Goal: Task Accomplishment & Management: Complete application form

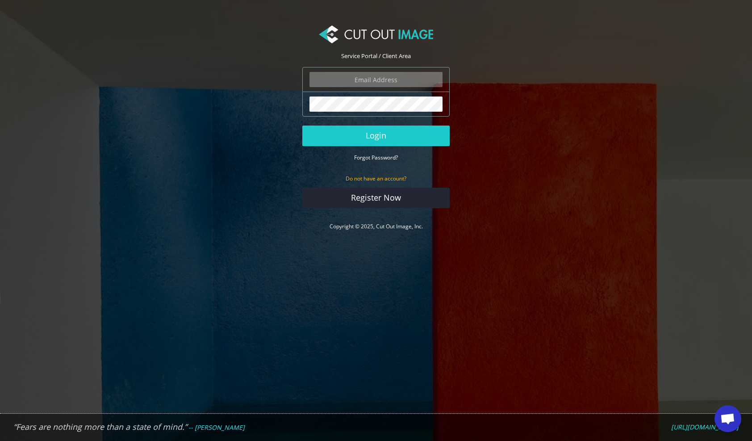
type input "nick@wanderbrooks.nl"
click at [383, 137] on button "Login" at bounding box center [375, 136] width 147 height 21
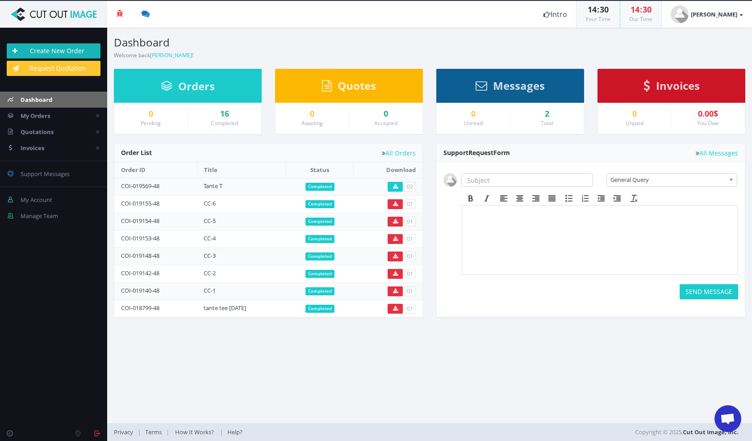
click at [76, 48] on link "Create New Order" at bounding box center [54, 50] width 94 height 15
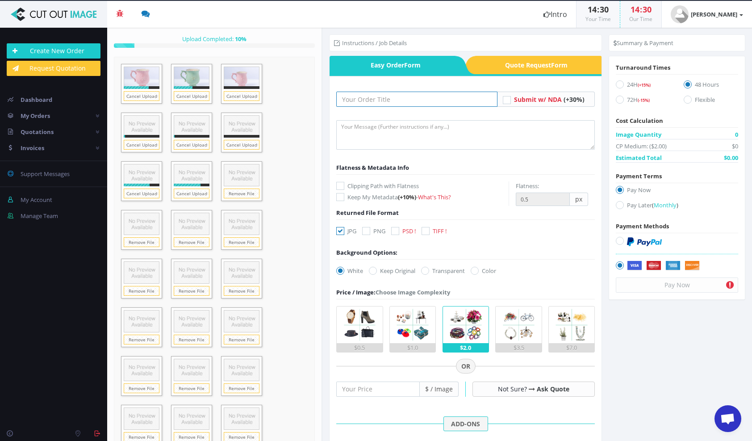
click at [389, 99] on input "text" at bounding box center [416, 99] width 161 height 15
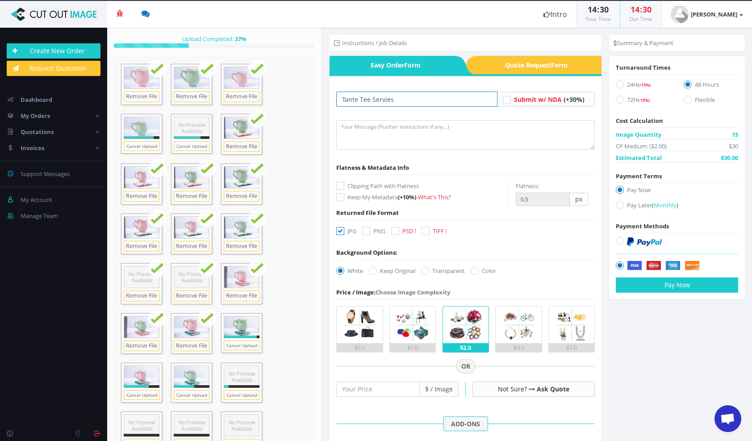
type input "Tante Tee Servies"
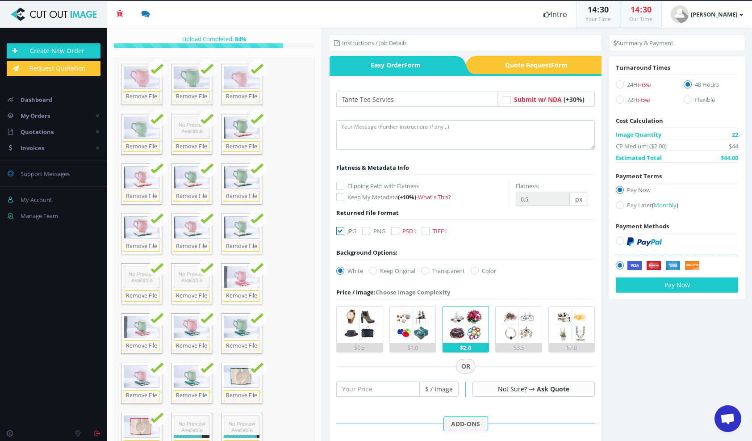
click at [370, 229] on icon at bounding box center [366, 231] width 8 height 8
click at [370, 229] on input "PNG" at bounding box center [367, 231] width 6 height 6
checkbox input "true"
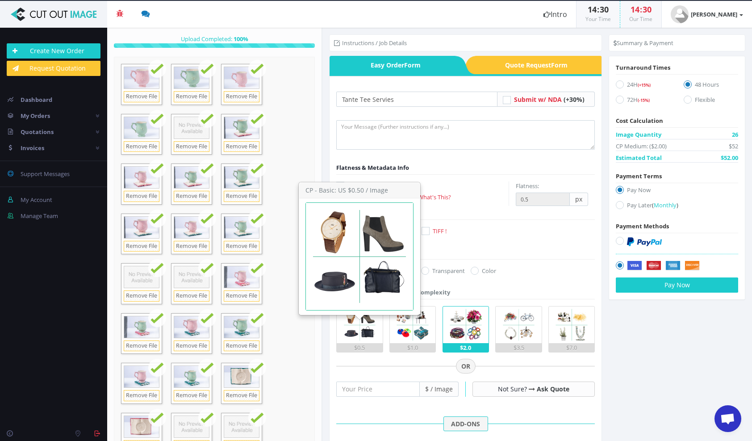
click at [367, 325] on img at bounding box center [360, 324] width 37 height 37
click at [0, 0] on input "$0.5" at bounding box center [0, 0] width 0 height 0
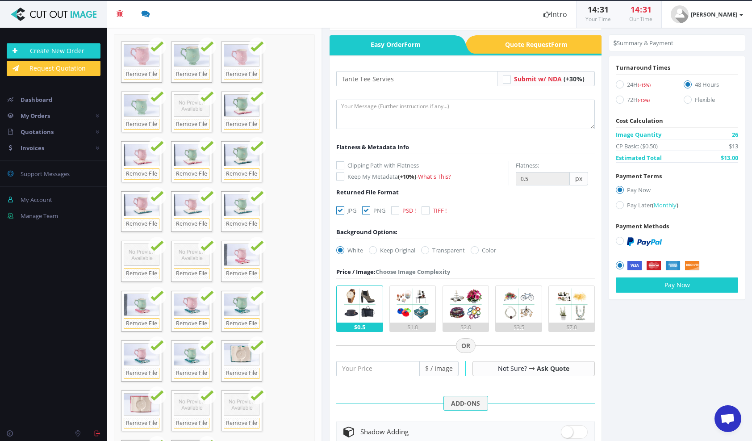
click at [506, 84] on icon at bounding box center [507, 79] width 8 height 8
click at [506, 82] on input "Submit w/ NDA (+30%)" at bounding box center [508, 79] width 6 height 6
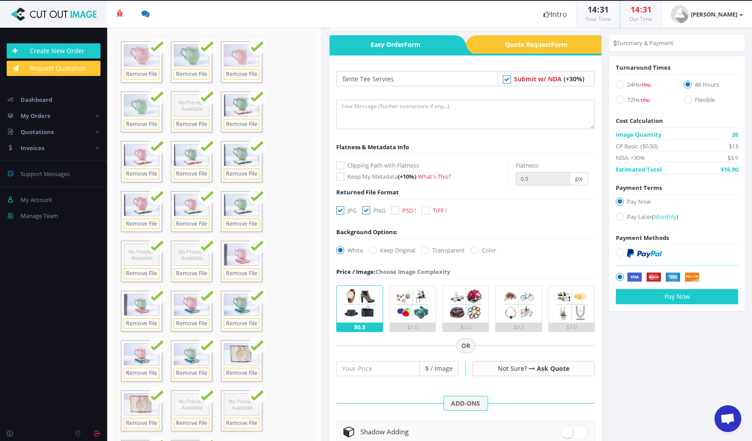
click at [505, 81] on icon at bounding box center [507, 79] width 8 height 8
click at [505, 81] on input "Submit w/ NDA (+30%)" at bounding box center [508, 79] width 6 height 6
checkbox input "false"
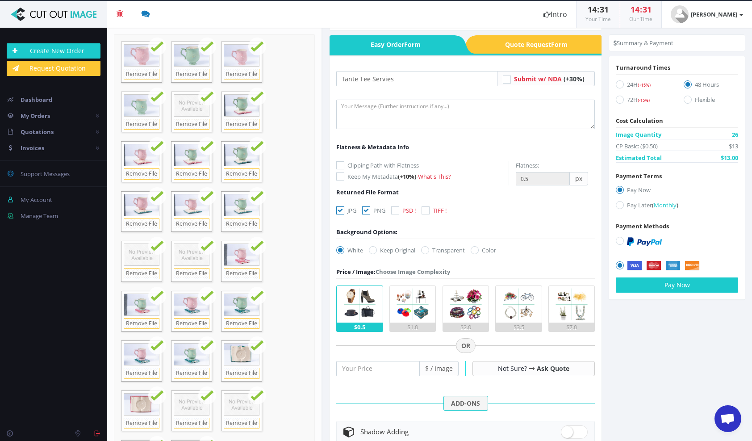
click at [429, 251] on icon at bounding box center [425, 250] width 8 height 8
click at [429, 251] on input "Transparent" at bounding box center [426, 250] width 6 height 6
radio input "true"
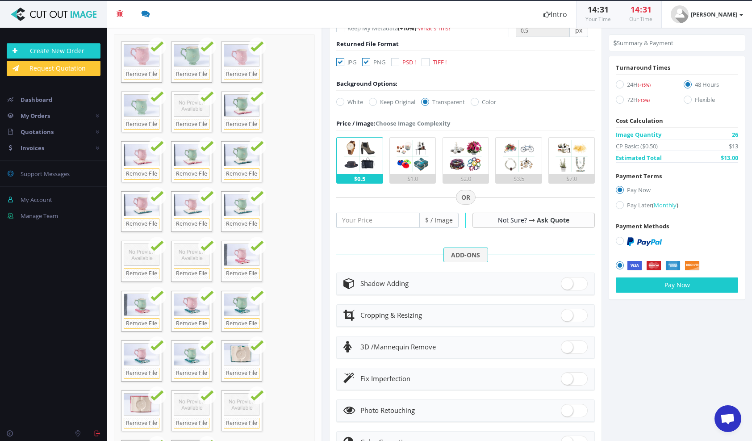
scroll to position [213, 0]
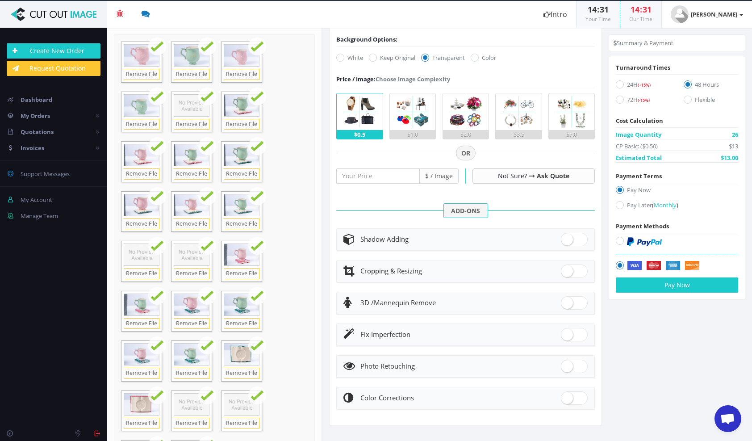
click at [620, 205] on icon at bounding box center [620, 205] width 8 height 8
click at [620, 205] on input "Pay Later ( Monthly )" at bounding box center [621, 205] width 6 height 6
radio input "true"
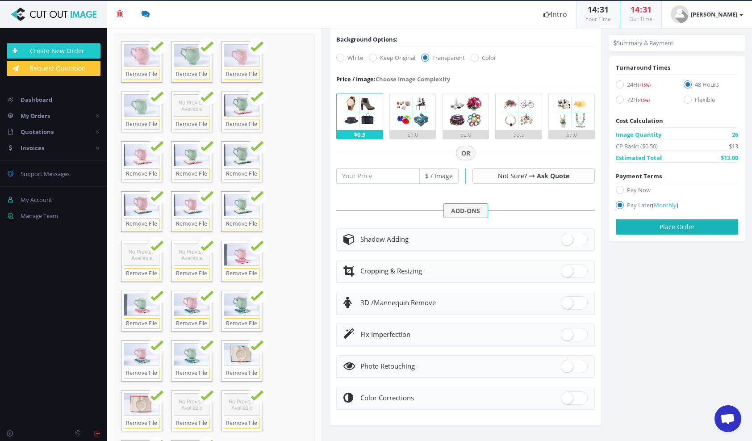
click at [676, 231] on button "Place Order" at bounding box center [677, 226] width 122 height 15
